Goal: Task Accomplishment & Management: Manage account settings

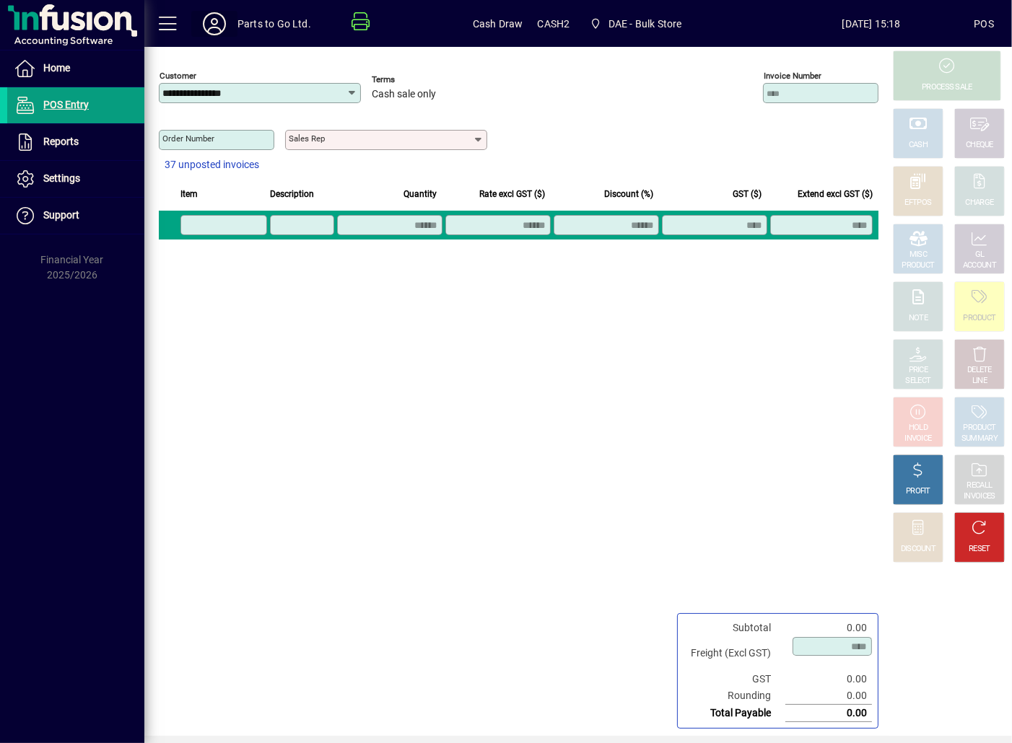
click at [230, 22] on span at bounding box center [214, 23] width 46 height 35
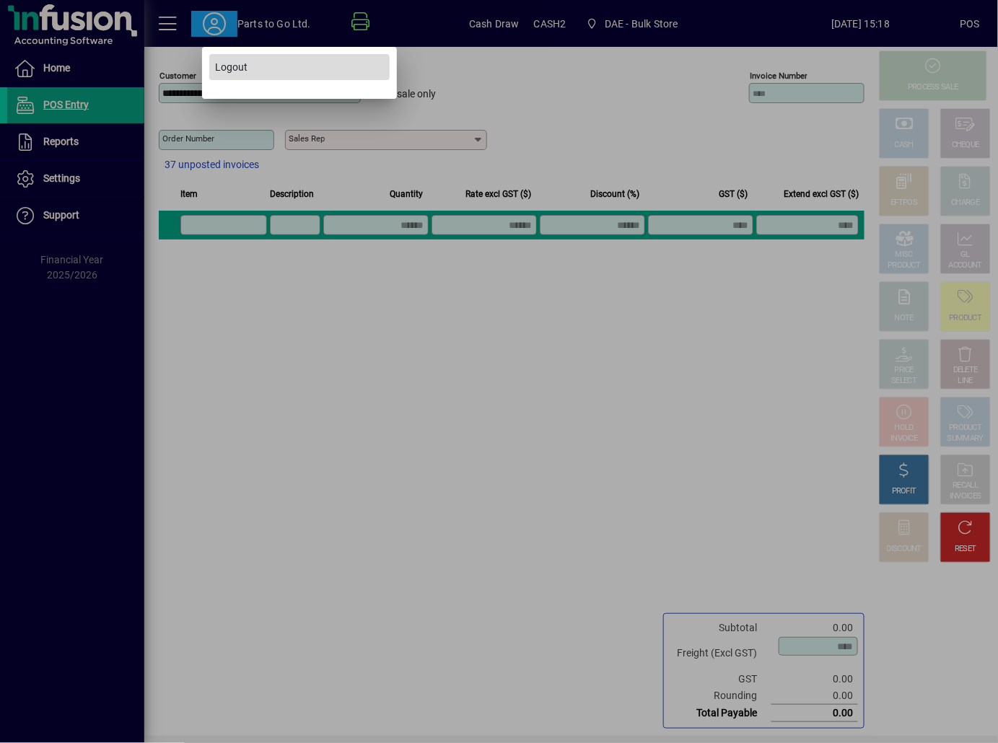
click at [224, 63] on span "Logout" at bounding box center [231, 67] width 32 height 15
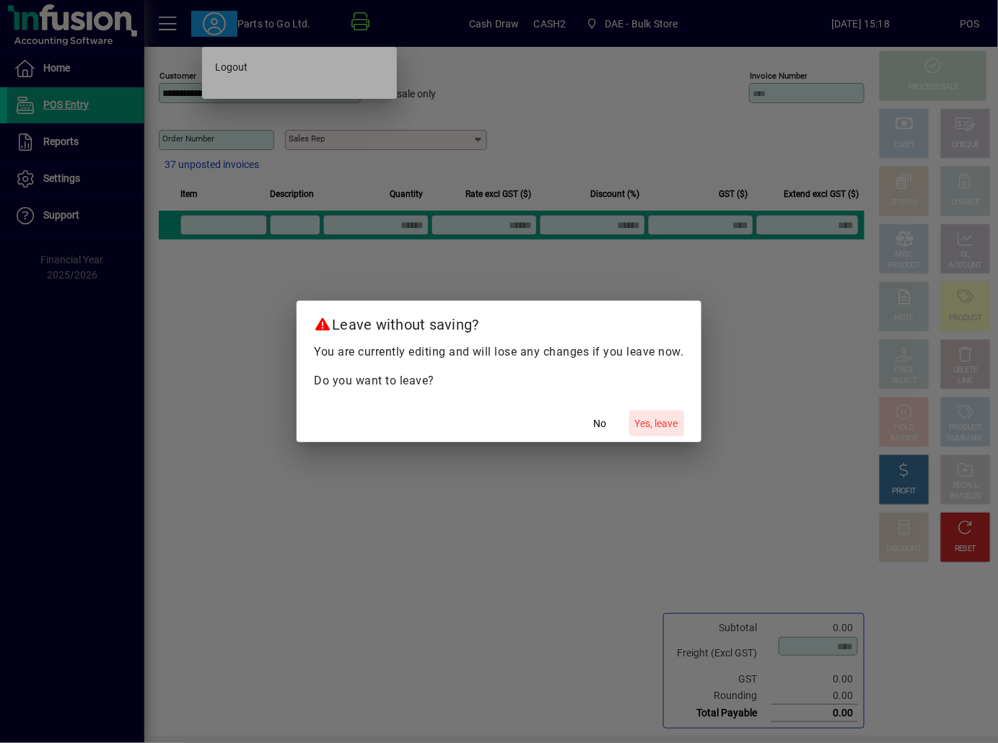
click at [642, 431] on span "Yes, leave" at bounding box center [656, 423] width 43 height 15
